Goal: Find specific page/section: Find specific page/section

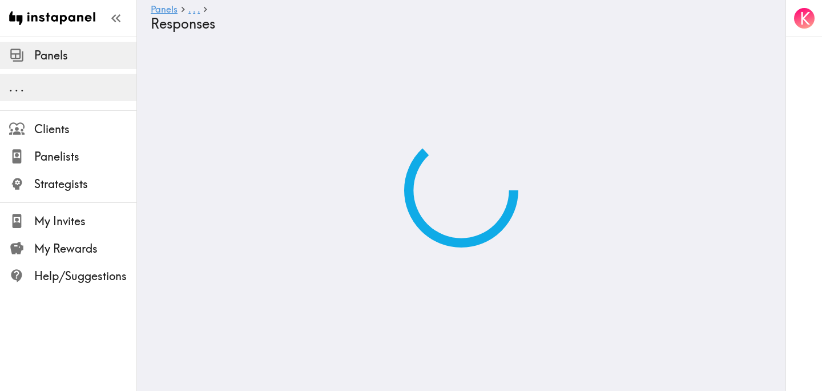
click at [66, 54] on span "Panels" at bounding box center [85, 55] width 102 height 16
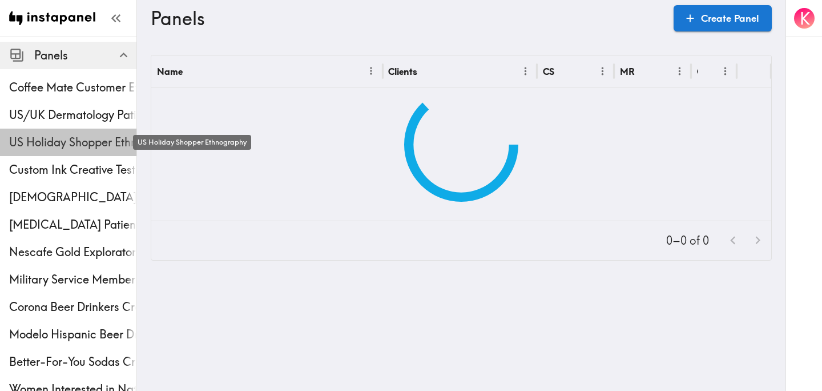
click at [57, 147] on span "US Holiday Shopper Ethnography" at bounding box center [72, 142] width 127 height 16
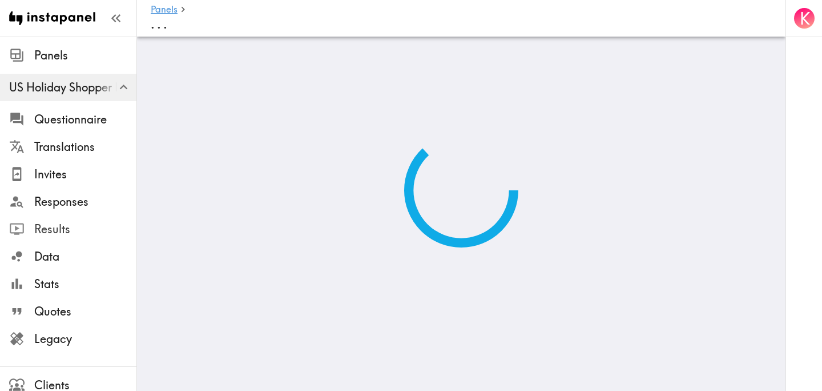
click at [66, 229] on span "Results" at bounding box center [85, 229] width 102 height 16
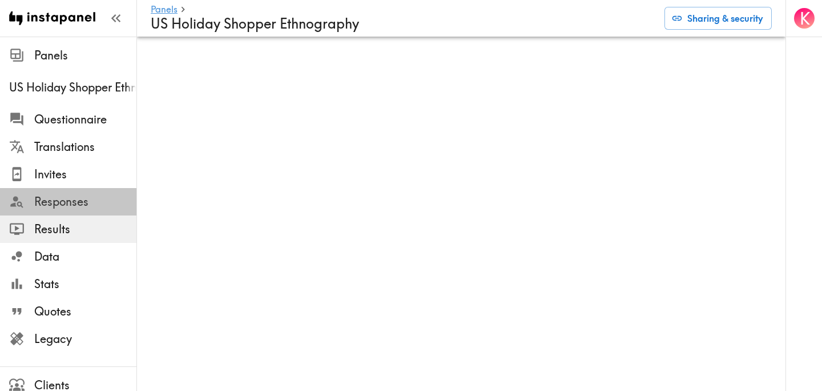
click at [85, 202] on span "Responses" at bounding box center [85, 202] width 102 height 16
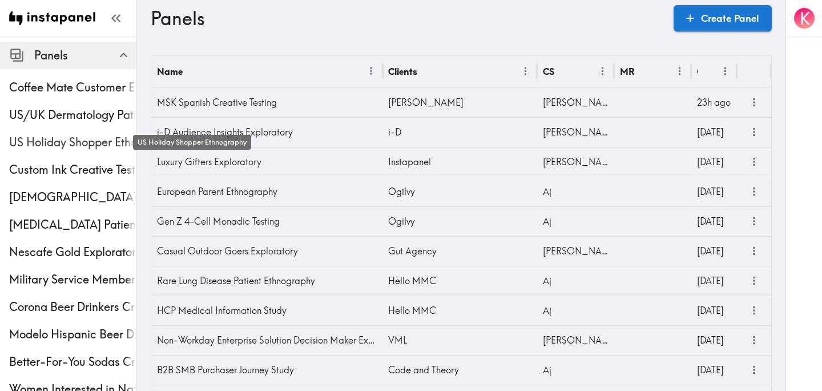
click at [47, 145] on span "US Holiday Shopper Ethnography" at bounding box center [72, 142] width 127 height 16
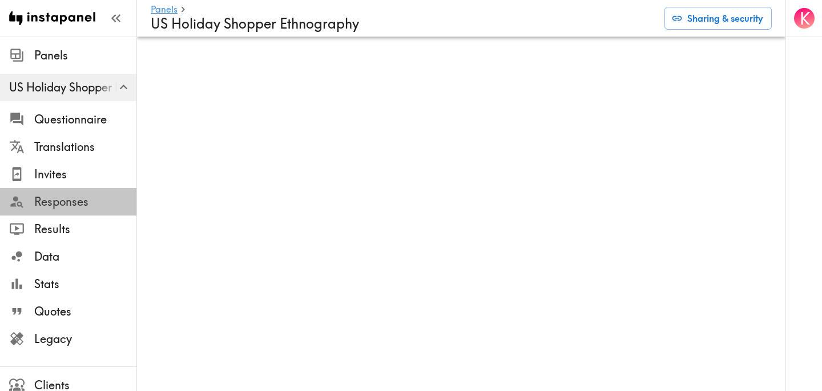
click at [51, 206] on span "Responses" at bounding box center [85, 202] width 102 height 16
